Goal: Information Seeking & Learning: Learn about a topic

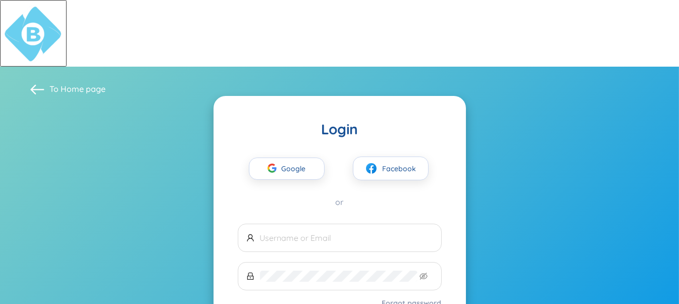
click at [287, 138] on div "Google Facebook or" at bounding box center [340, 172] width 204 height 69
click at [290, 158] on span "Google" at bounding box center [296, 168] width 29 height 21
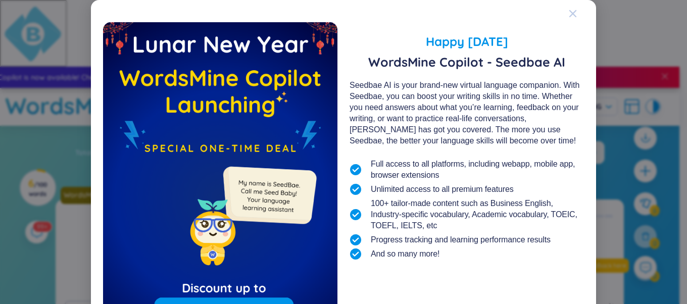
click at [573, 12] on span "Close" at bounding box center [581, 13] width 27 height 27
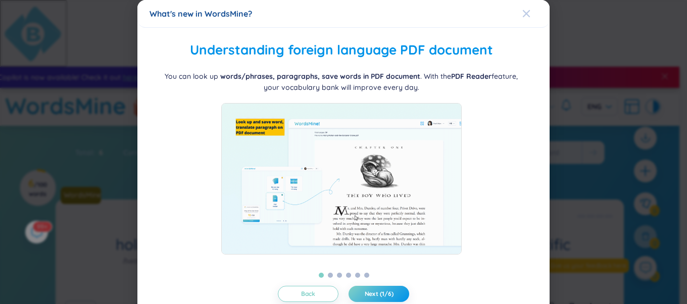
click at [522, 13] on icon "Close" at bounding box center [526, 14] width 8 height 8
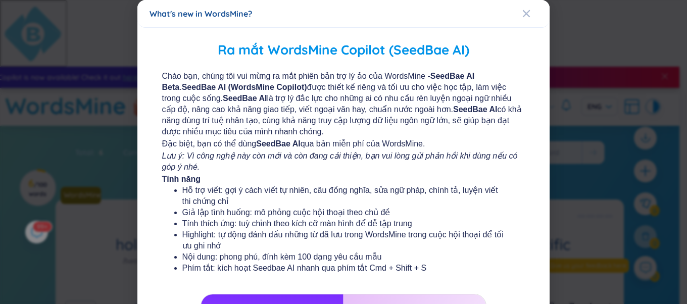
click at [522, 13] on icon "Close" at bounding box center [526, 14] width 8 height 8
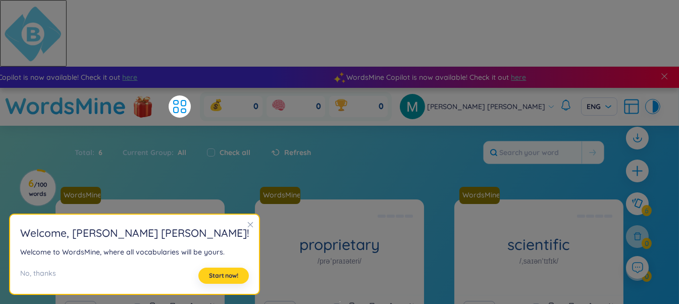
click at [209, 275] on span "Start now!" at bounding box center [223, 276] width 29 height 8
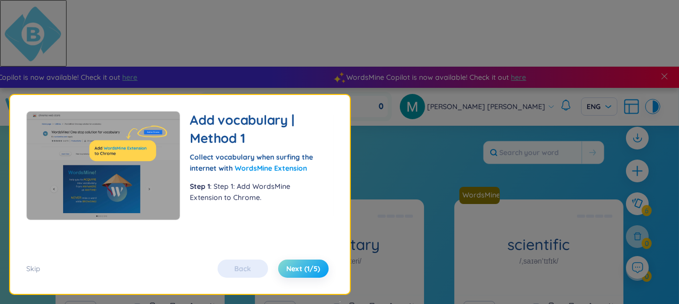
click at [319, 267] on span "Next (1/5)" at bounding box center [303, 269] width 34 height 10
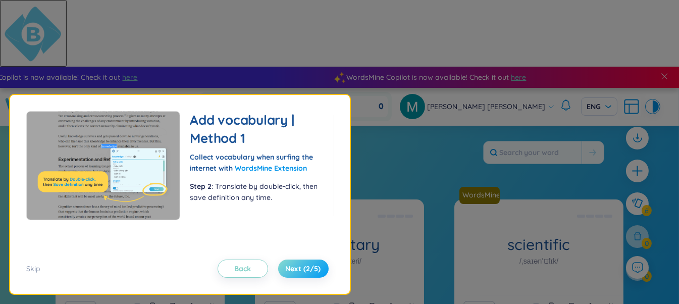
click at [319, 267] on span "Next (2/5)" at bounding box center [303, 269] width 35 height 10
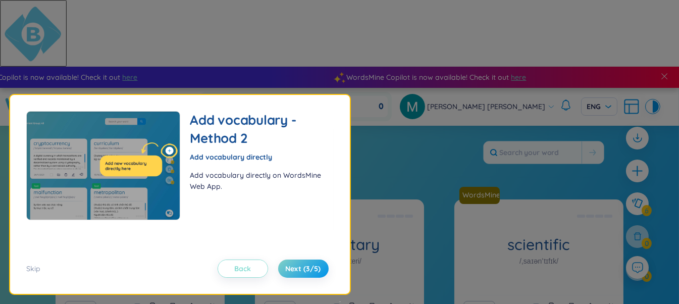
click at [255, 270] on button "Back" at bounding box center [243, 268] width 50 height 18
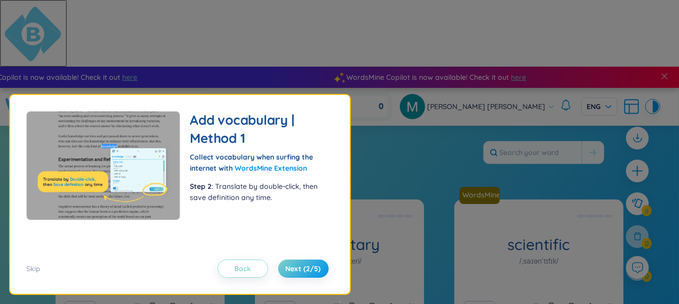
click at [255, 270] on button "Back" at bounding box center [243, 268] width 50 height 18
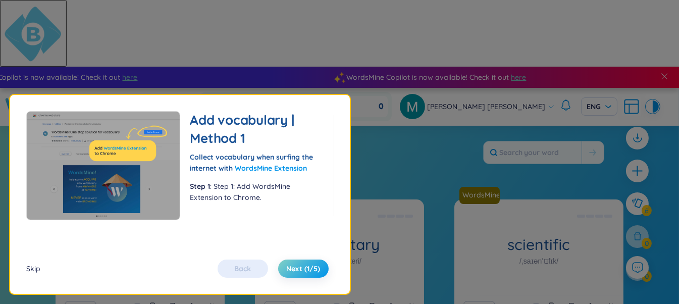
click at [33, 270] on div "Skip" at bounding box center [33, 268] width 14 height 11
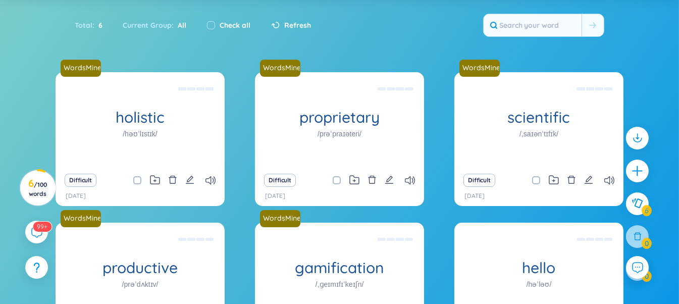
scroll to position [151, 0]
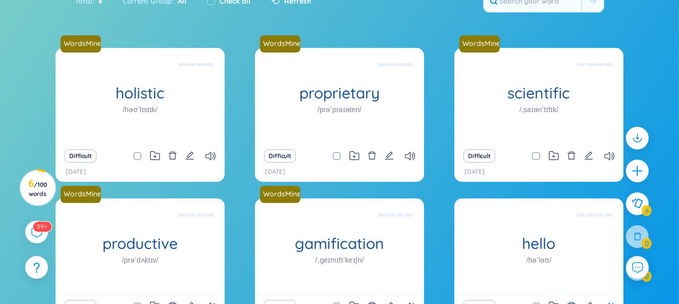
click at [610, 302] on icon at bounding box center [609, 306] width 10 height 9
click at [407, 302] on icon at bounding box center [410, 306] width 10 height 9
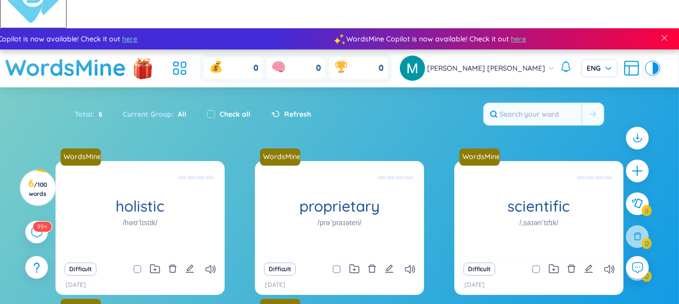
scroll to position [0, 0]
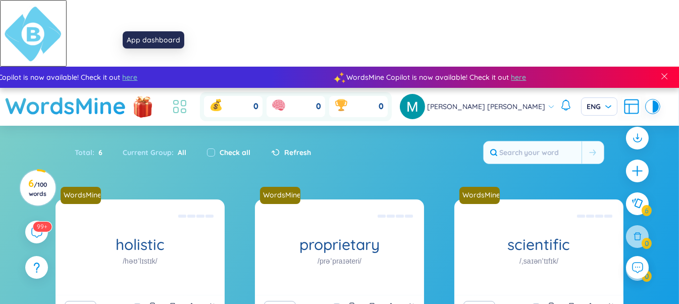
click at [189, 97] on icon at bounding box center [180, 106] width 18 height 18
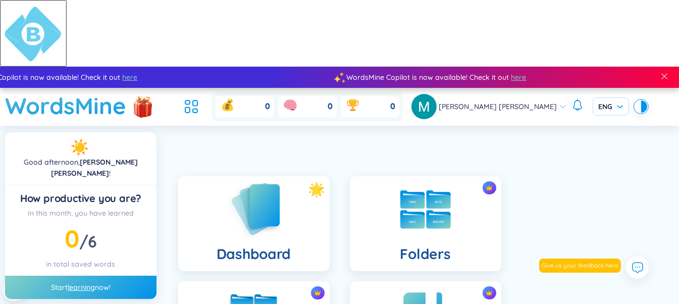
click at [255, 180] on img at bounding box center [254, 209] width 56 height 58
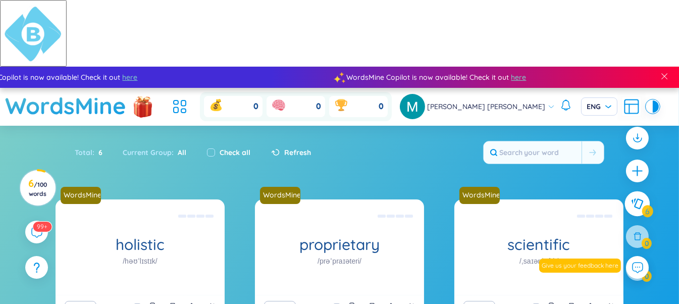
click at [639, 206] on icon at bounding box center [637, 203] width 12 height 11
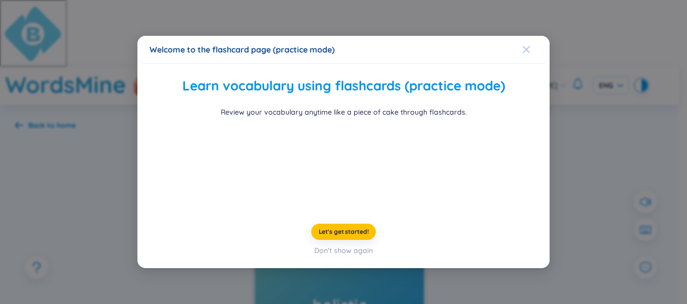
click at [522, 45] on icon "Close" at bounding box center [526, 49] width 8 height 8
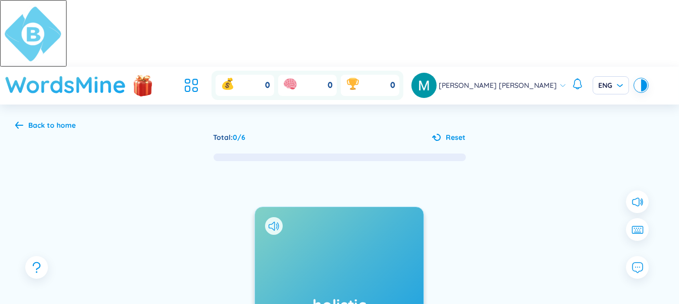
click at [84, 67] on h1 "WordsMine" at bounding box center [65, 85] width 121 height 36
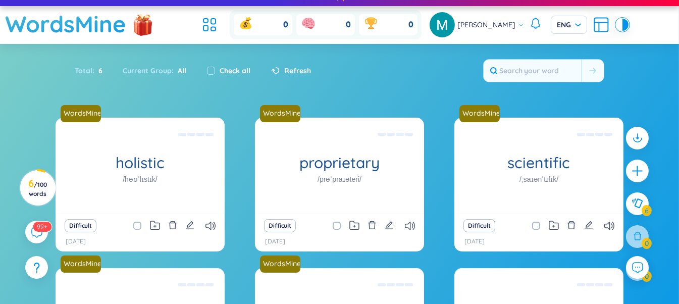
scroll to position [165, 0]
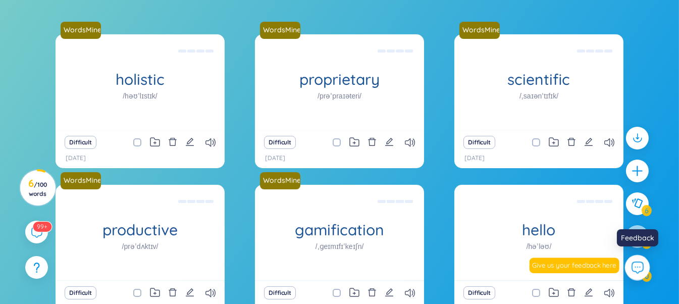
click at [636, 269] on icon at bounding box center [636, 266] width 13 height 13
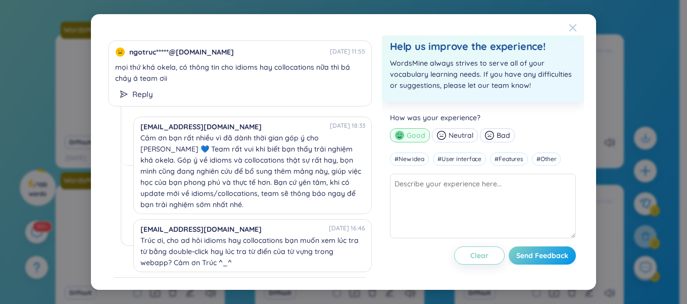
click at [573, 27] on icon "Close" at bounding box center [572, 27] width 7 height 7
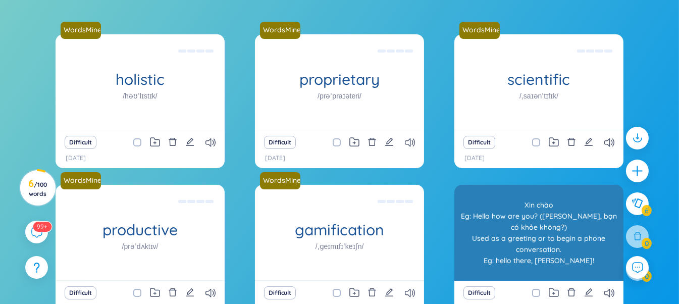
scroll to position [0, 0]
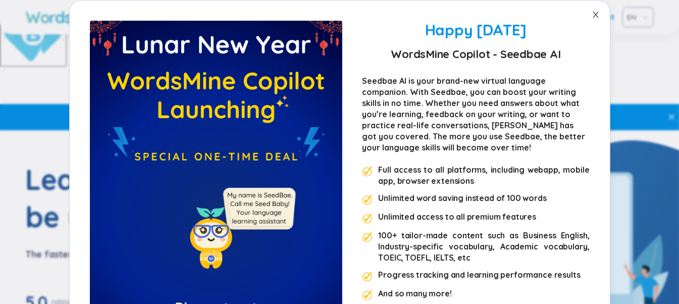
click at [592, 11] on icon "close" at bounding box center [596, 15] width 8 height 8
